Goal: Task Accomplishment & Management: Manage account settings

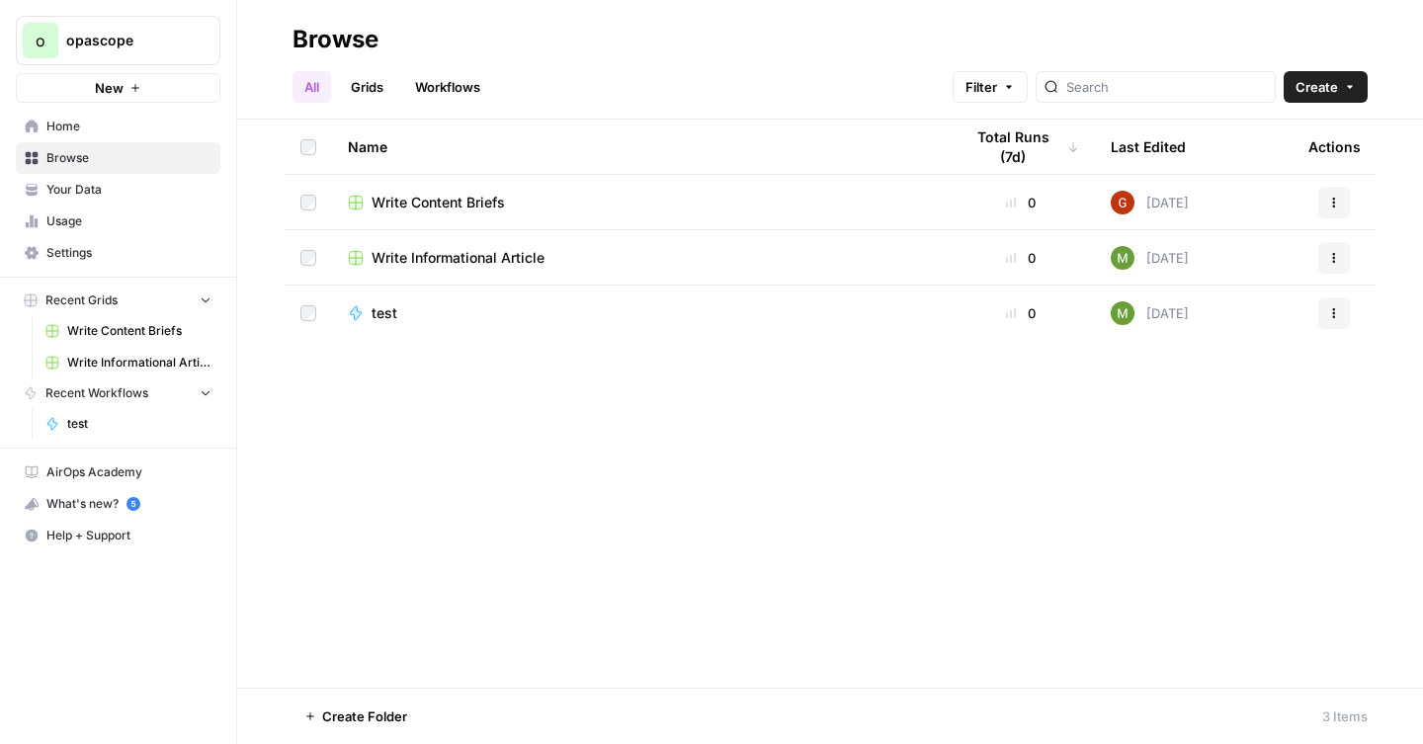
click at [432, 259] on span "Write Informational Article" at bounding box center [458, 258] width 173 height 20
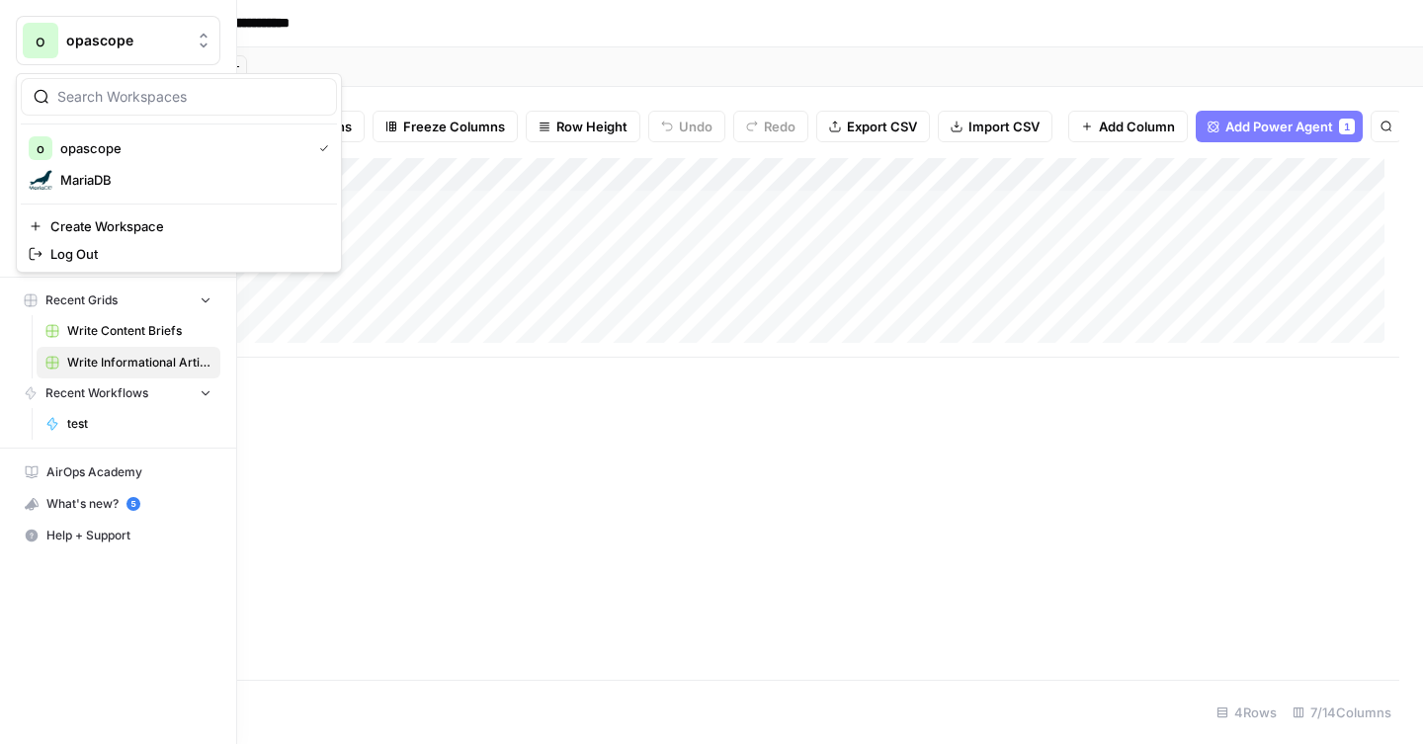
click at [133, 45] on span "opascope" at bounding box center [126, 41] width 120 height 20
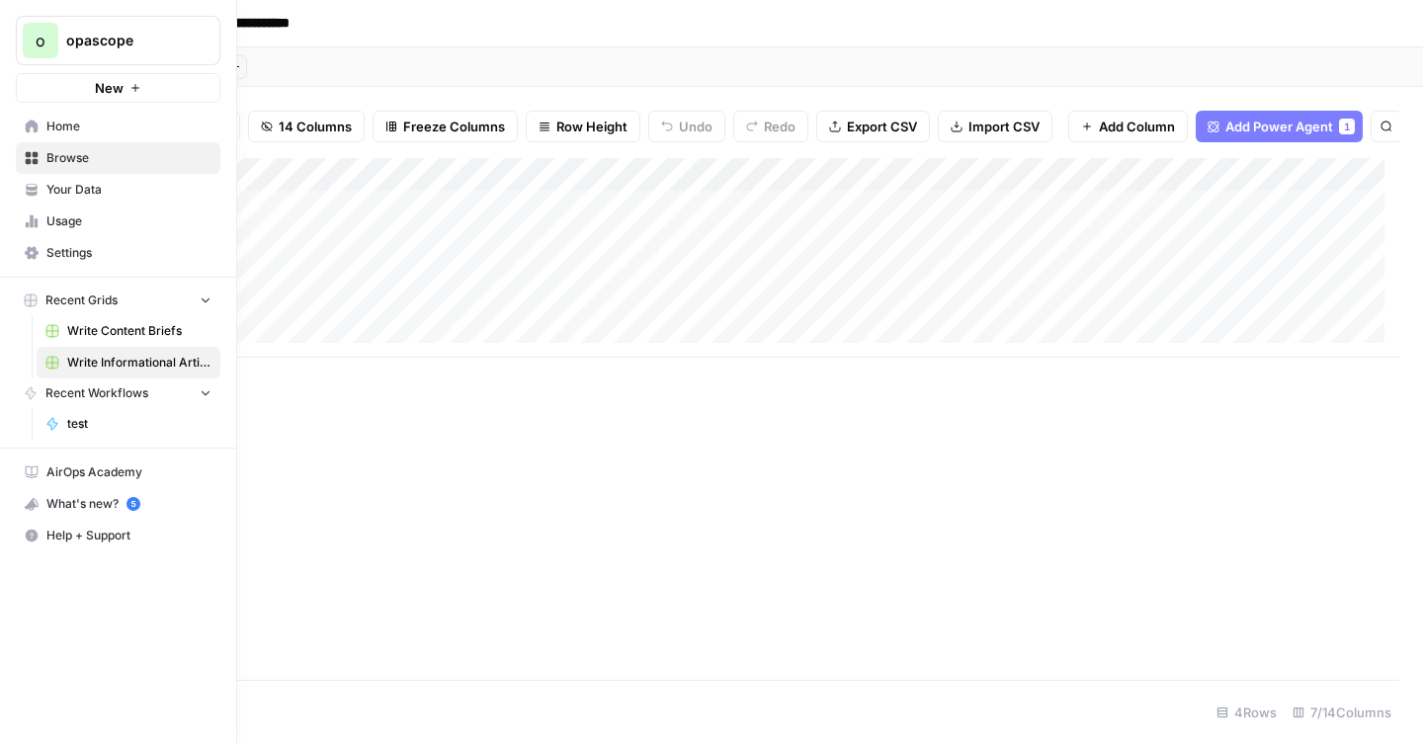
click at [133, 43] on span "opascope" at bounding box center [126, 41] width 120 height 20
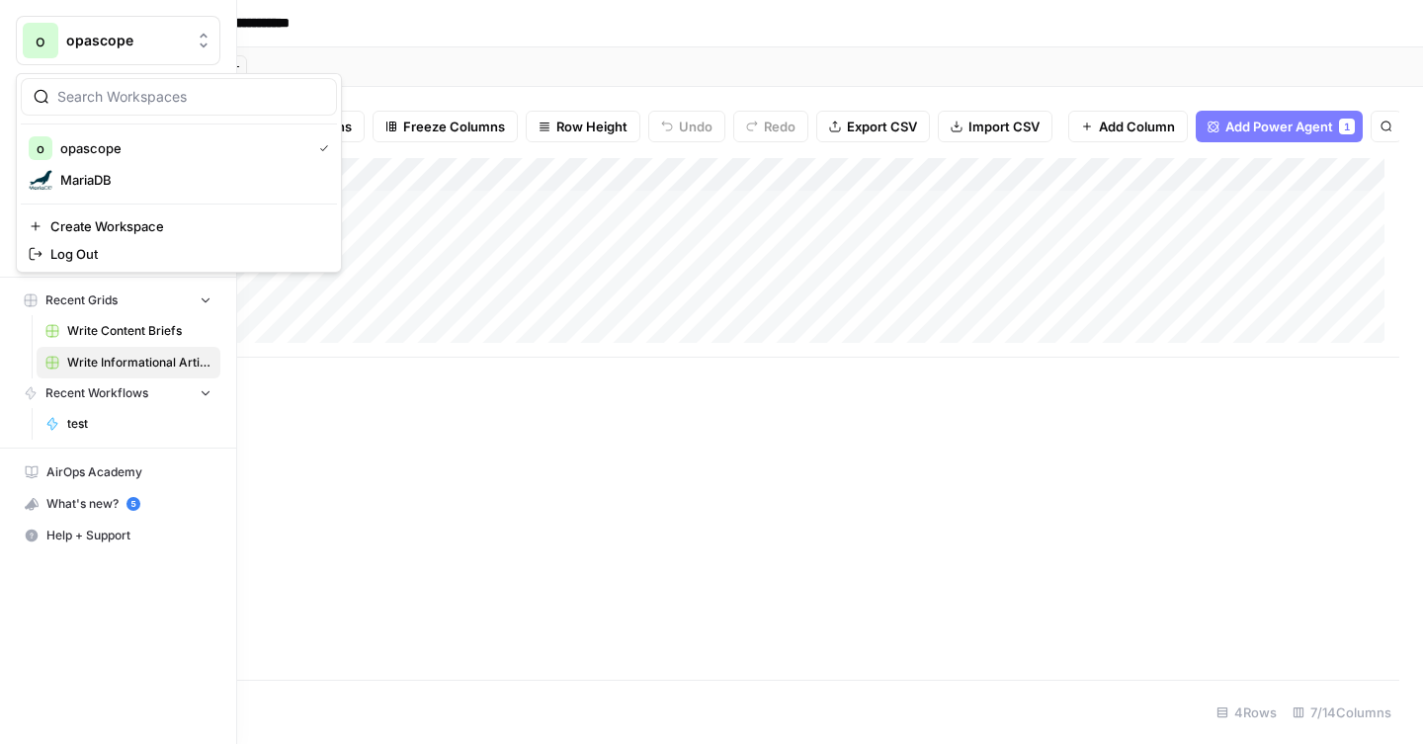
click at [105, 46] on span "opascope" at bounding box center [126, 41] width 120 height 20
click at [132, 226] on span "Create Workspace" at bounding box center [185, 226] width 271 height 20
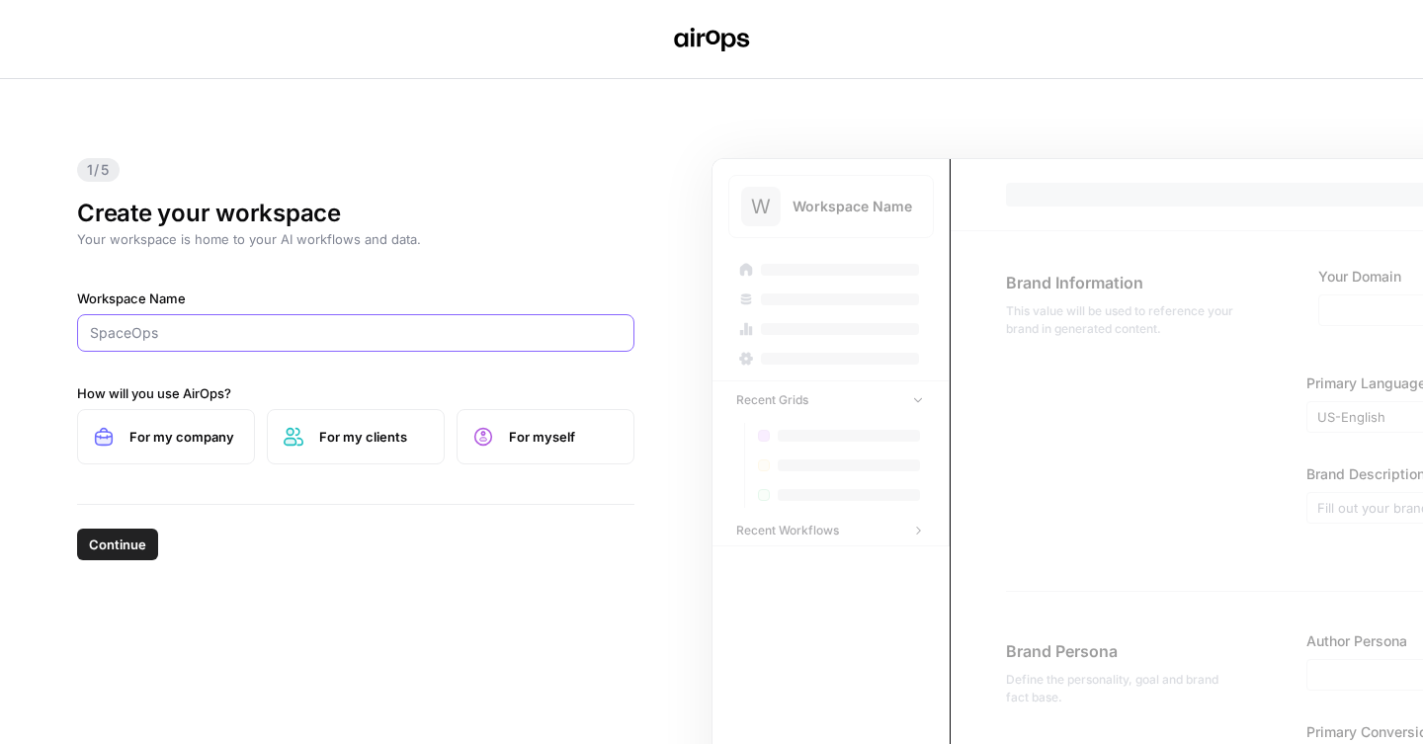
click at [255, 327] on input "Workspace Name" at bounding box center [356, 333] width 532 height 20
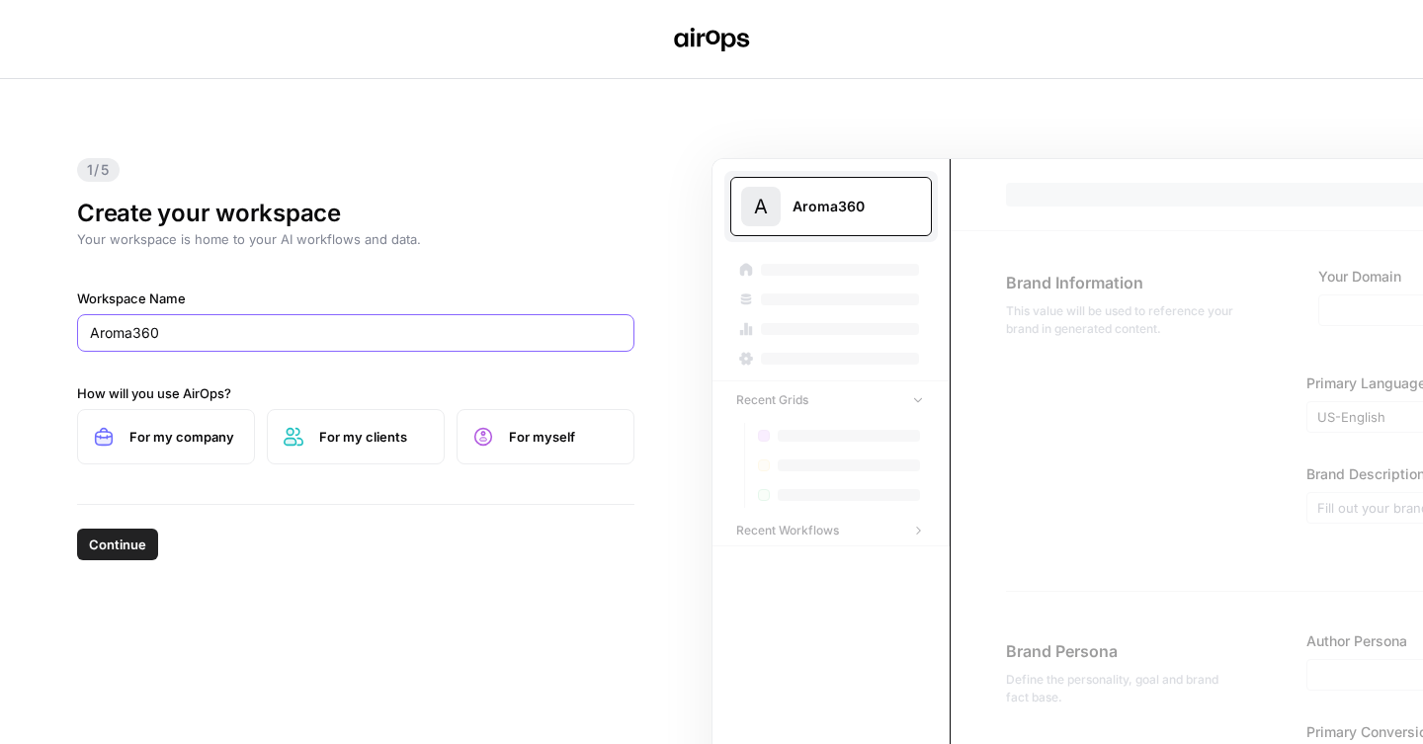
type input "Aroma360"
click at [293, 417] on label "For my clients" at bounding box center [356, 436] width 178 height 55
click at [85, 540] on button "Continue" at bounding box center [117, 545] width 81 height 32
